Goal: Task Accomplishment & Management: Use online tool/utility

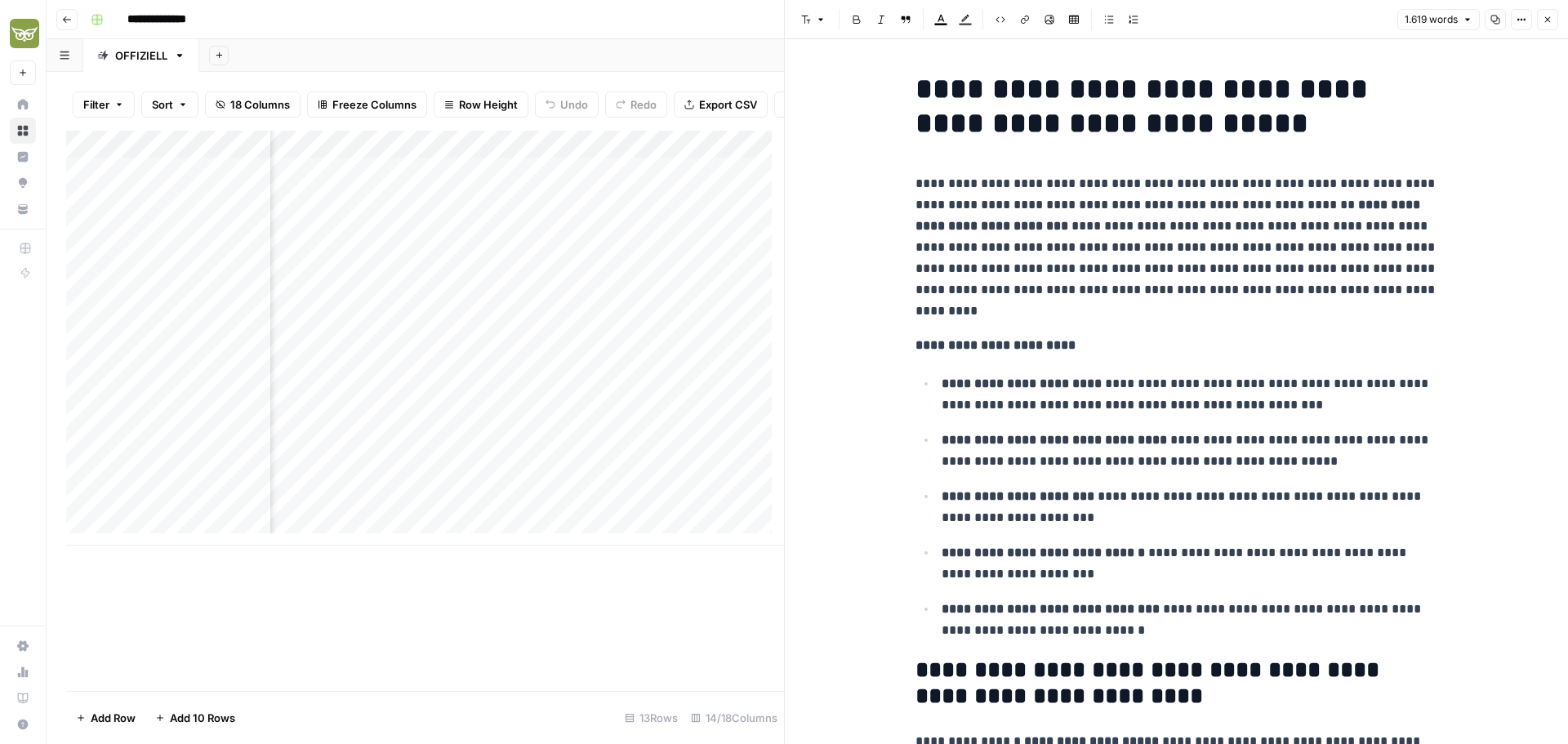
scroll to position [3922, 0]
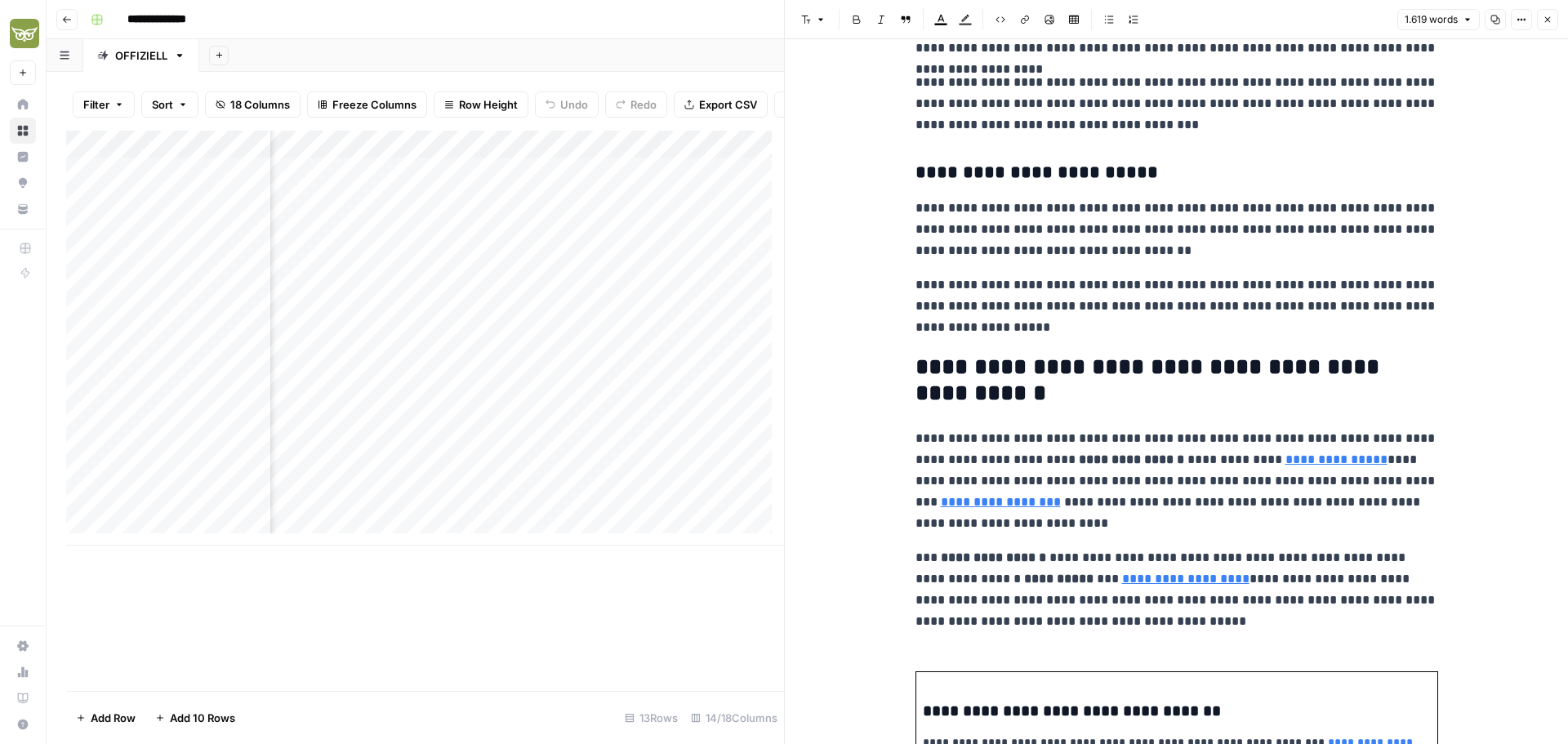
click at [1187, 377] on h2 "**********" at bounding box center [1177, 380] width 523 height 52
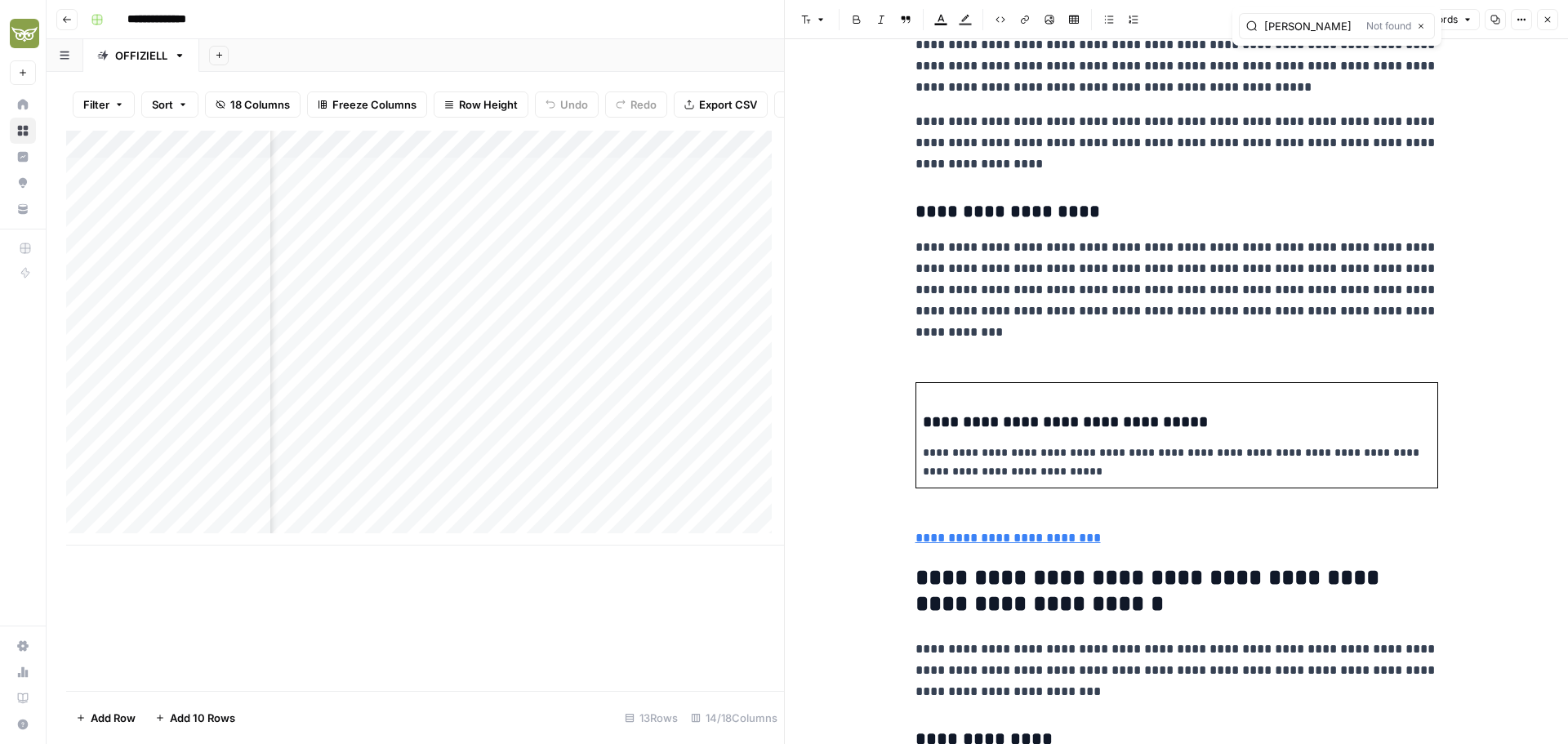
scroll to position [1227, 0]
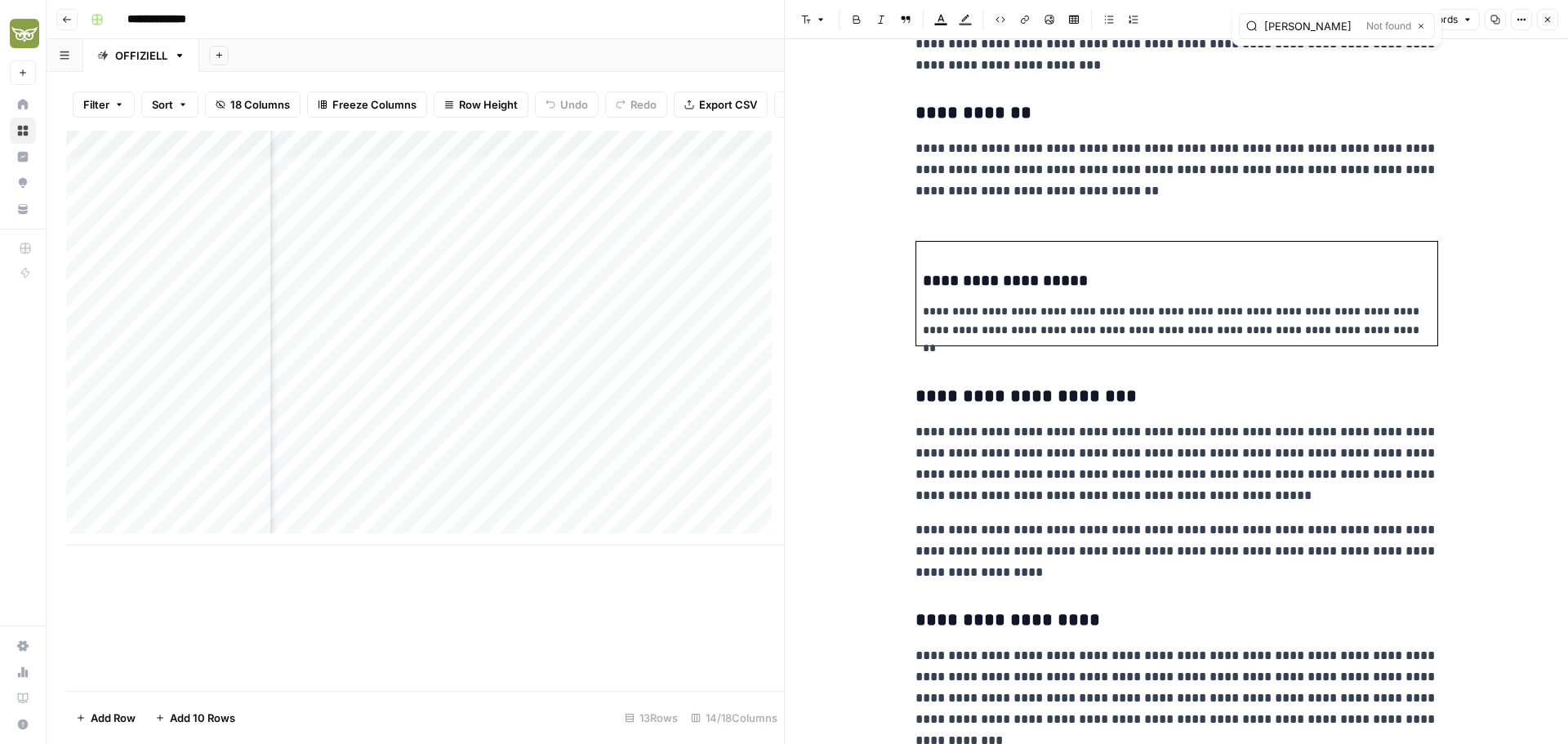
type input "[PERSON_NAME]"
click at [1225, 435] on p "**********" at bounding box center [1177, 463] width 523 height 85
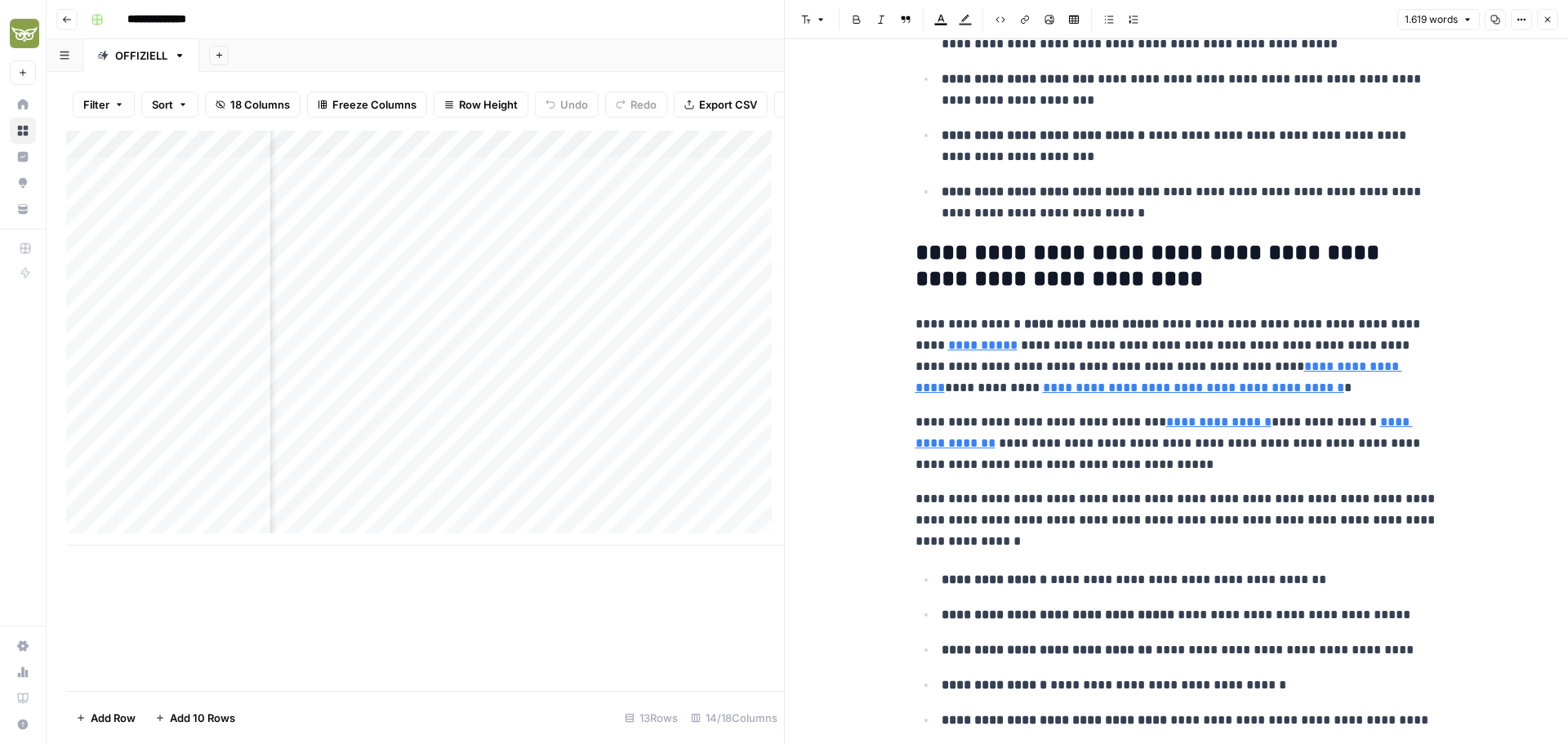
scroll to position [410, 0]
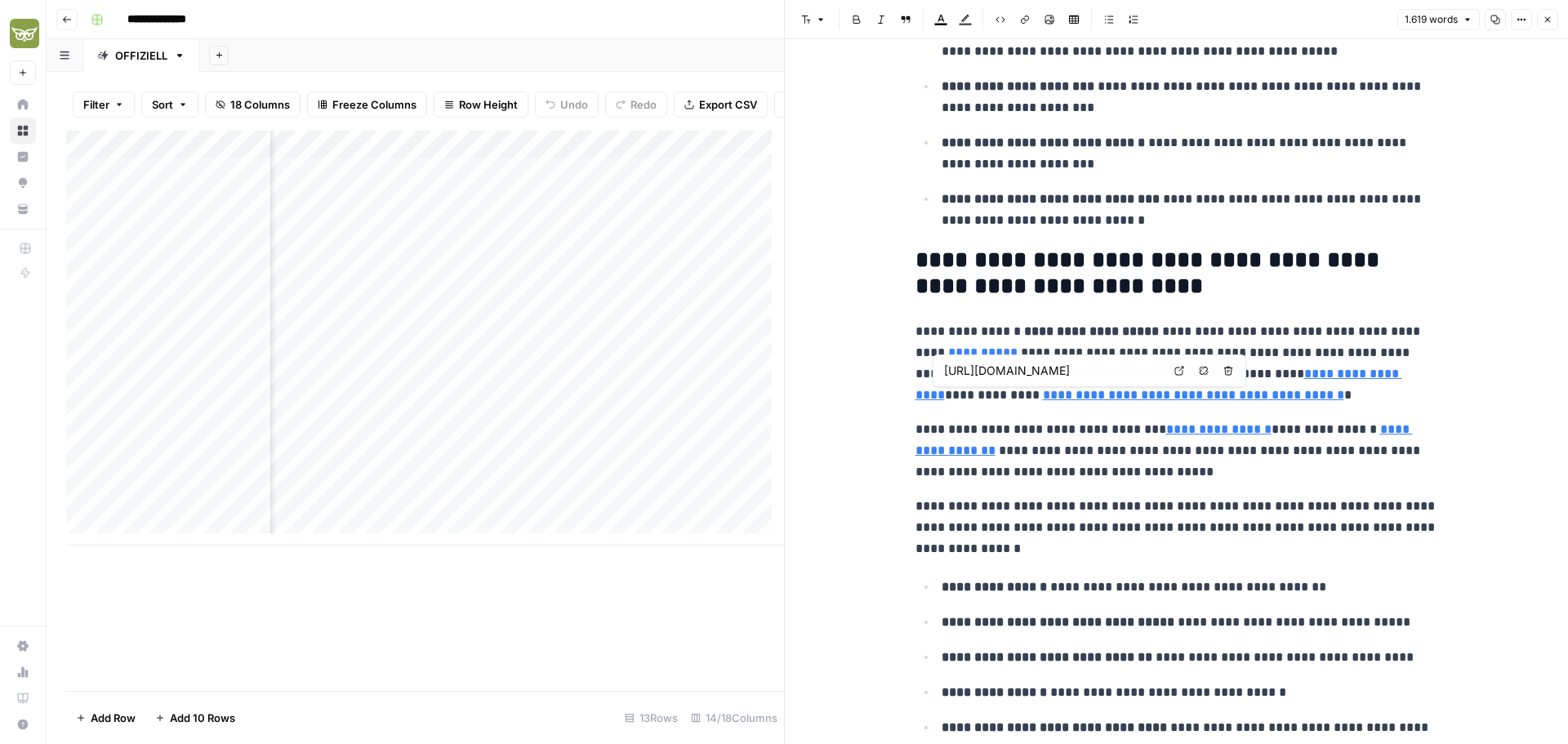
type input "[URL][DOMAIN_NAME]"
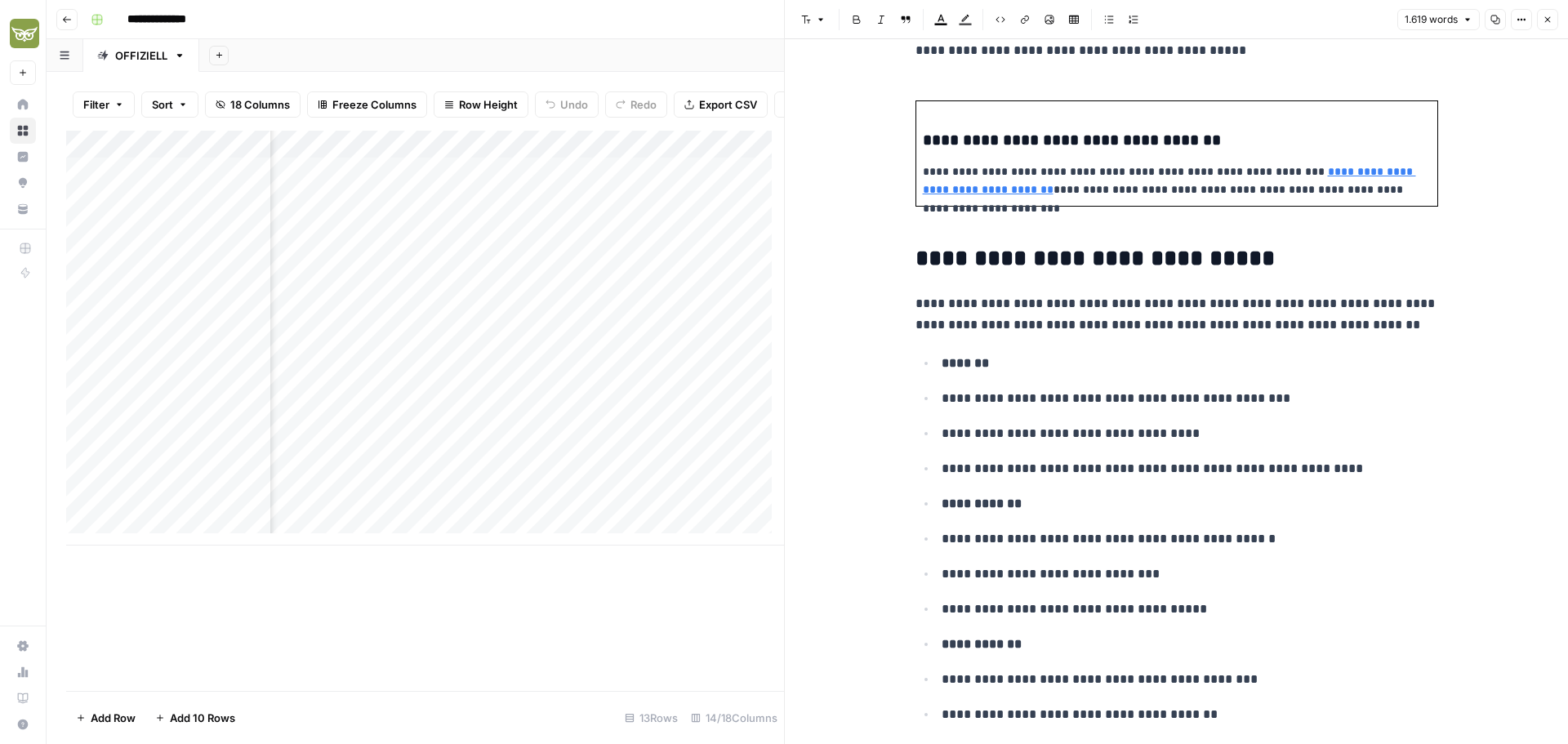
scroll to position [4492, 0]
click at [1550, 23] on icon "button" at bounding box center [1548, 20] width 10 height 10
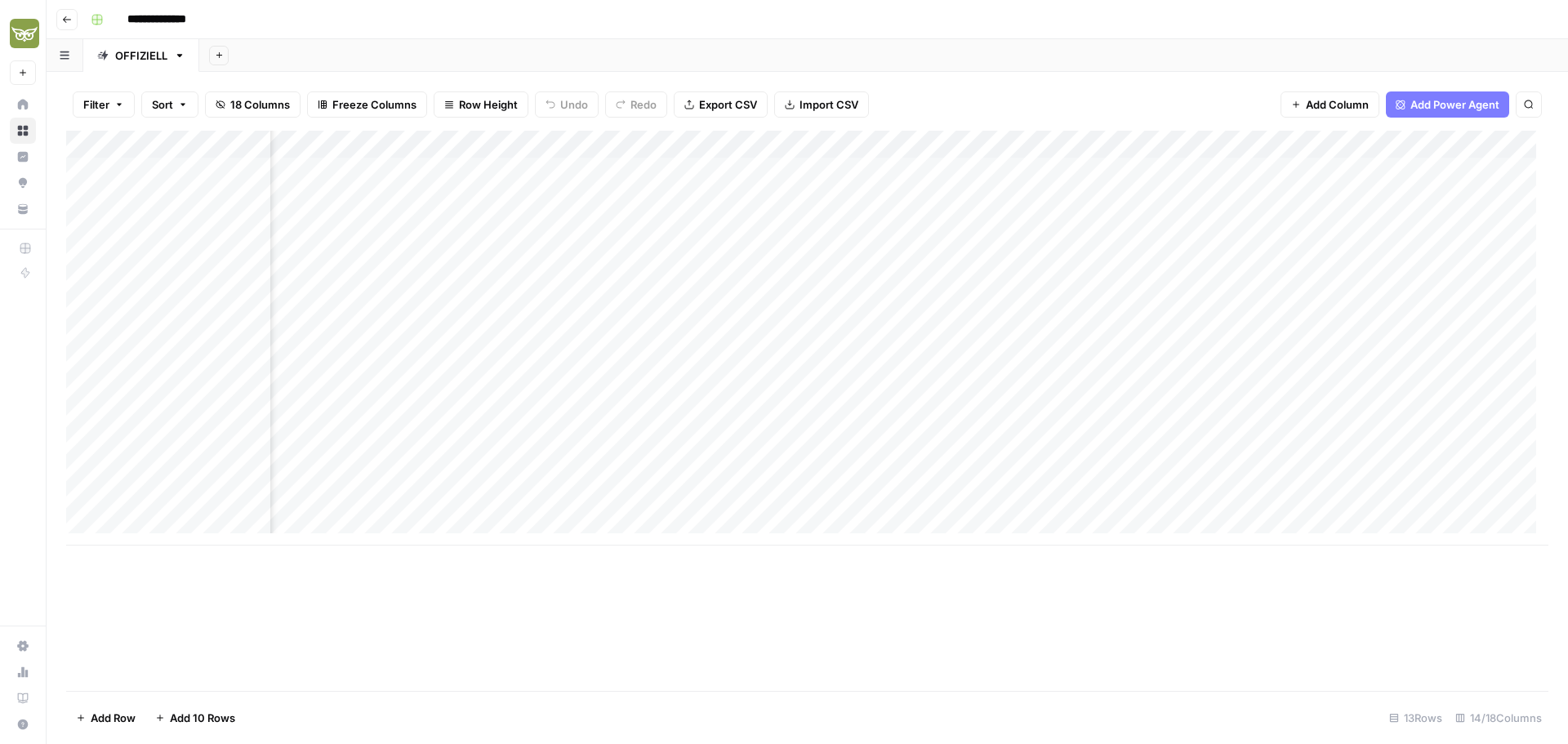
scroll to position [0, 565]
click at [885, 284] on div "Add Column" at bounding box center [807, 339] width 1482 height 415
click at [1345, 224] on div "Add Column" at bounding box center [807, 339] width 1482 height 415
click at [1401, 225] on div "Add Column" at bounding box center [807, 339] width 1482 height 415
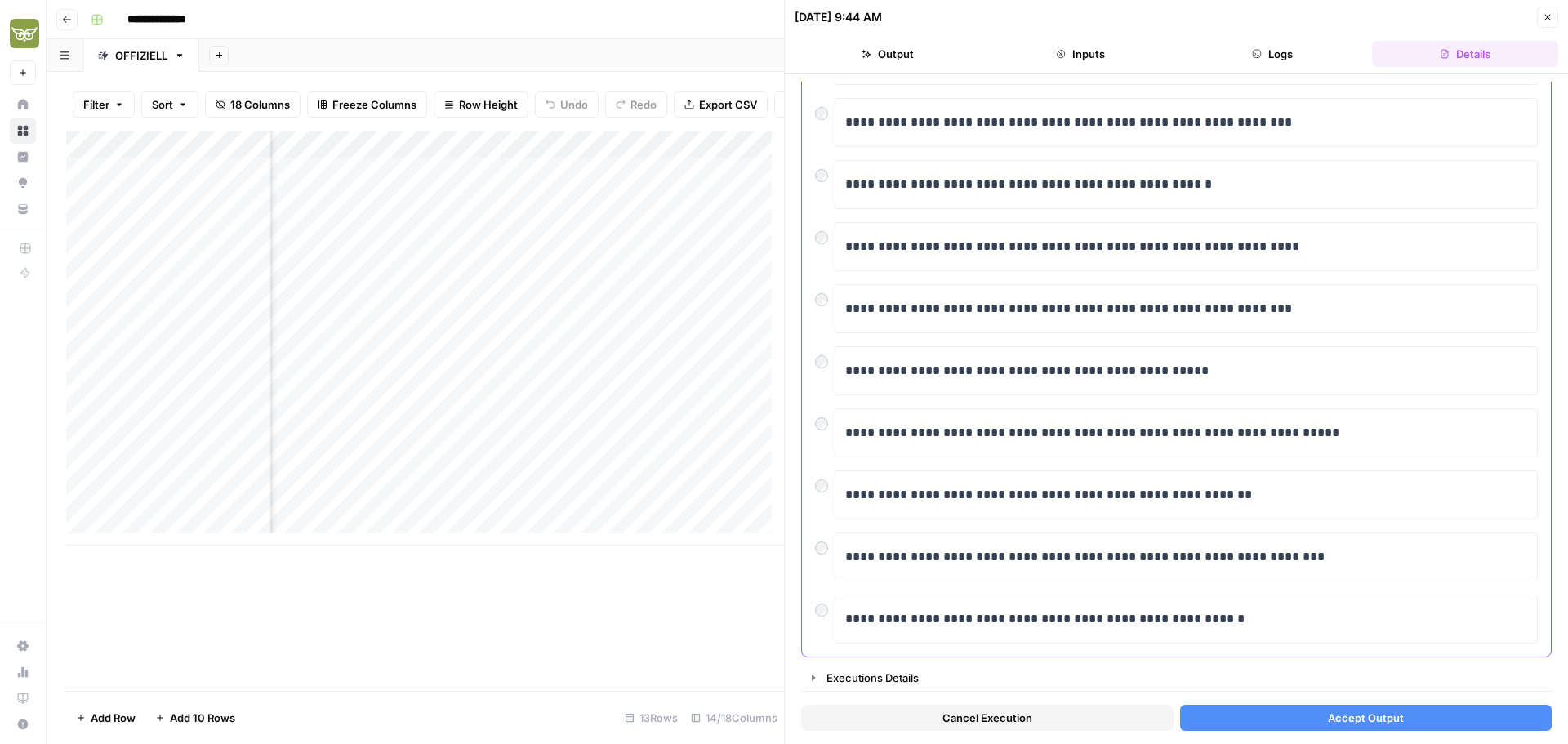
scroll to position [169, 0]
click at [1410, 722] on button "Accept Output" at bounding box center [1366, 718] width 372 height 26
